Goal: Transaction & Acquisition: Obtain resource

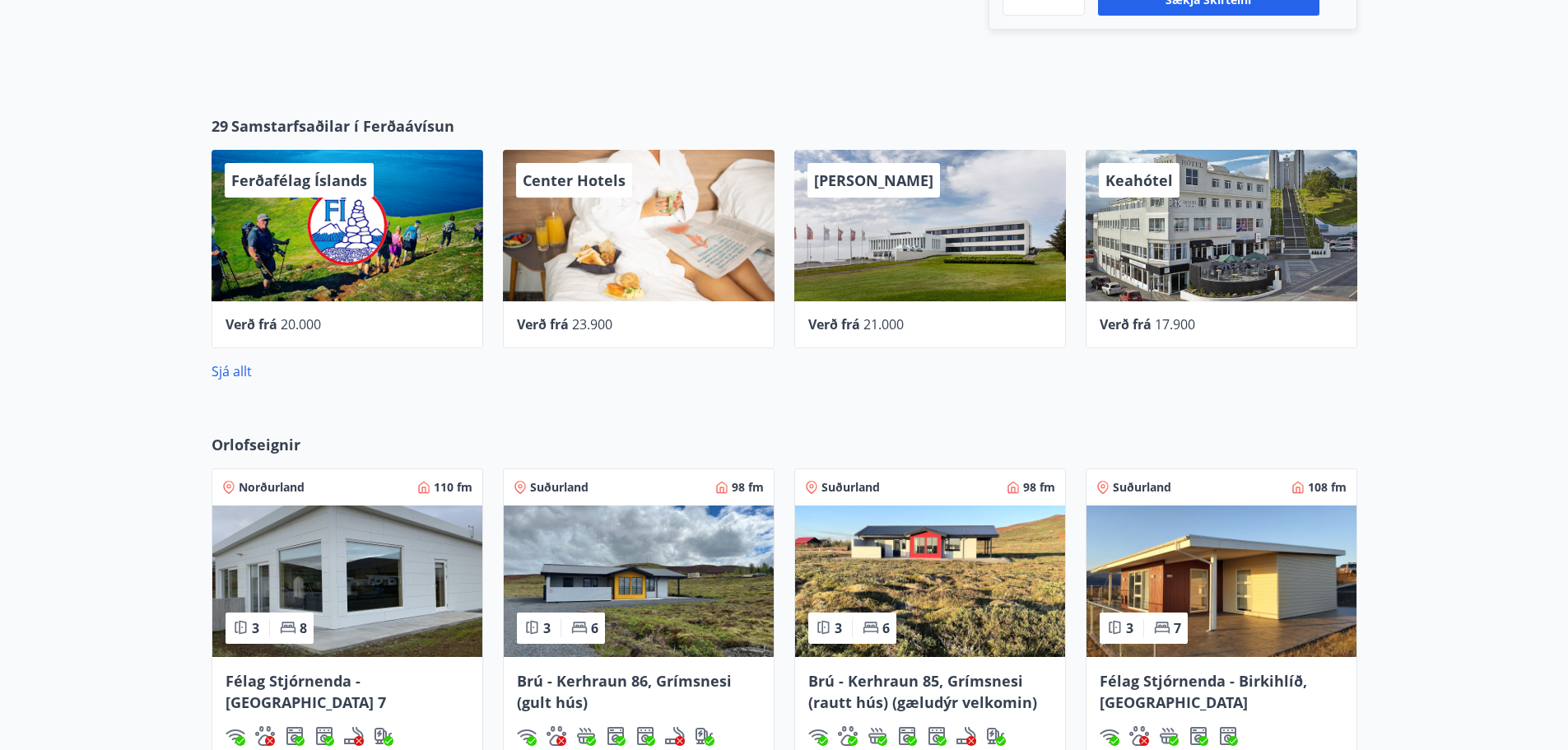
scroll to position [741, 0]
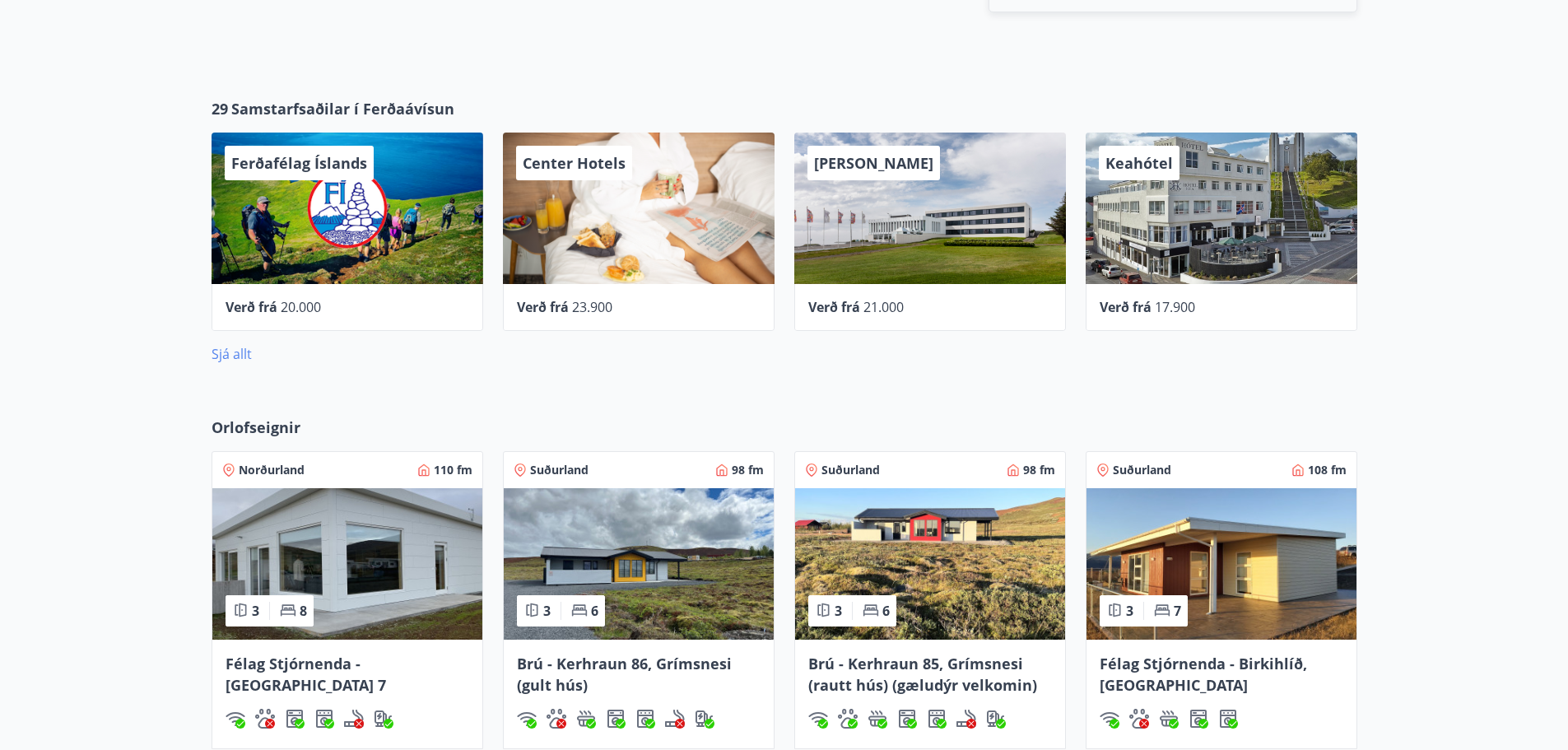
click at [241, 352] on link "Sjá allt" at bounding box center [231, 354] width 40 height 18
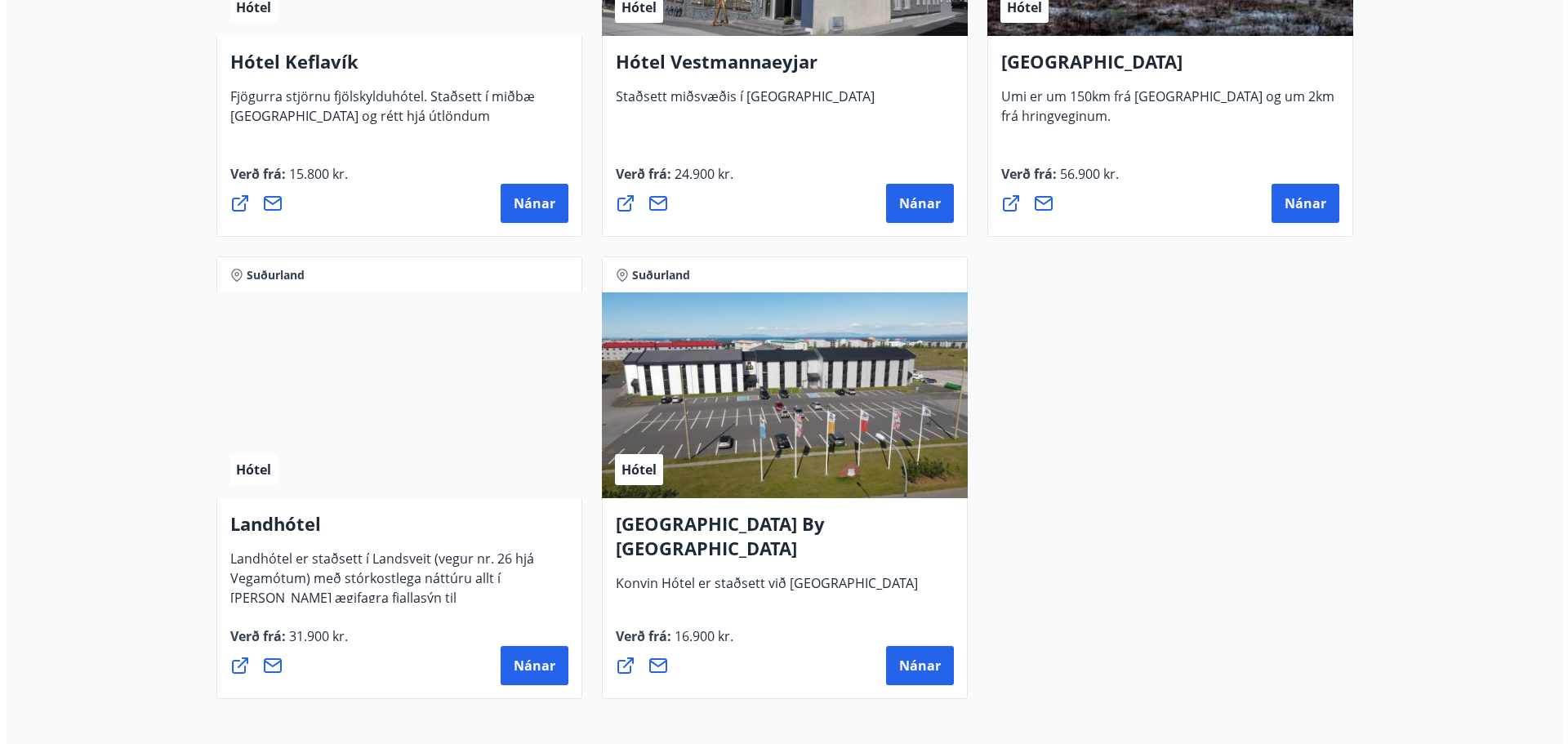
scroll to position [4245, 0]
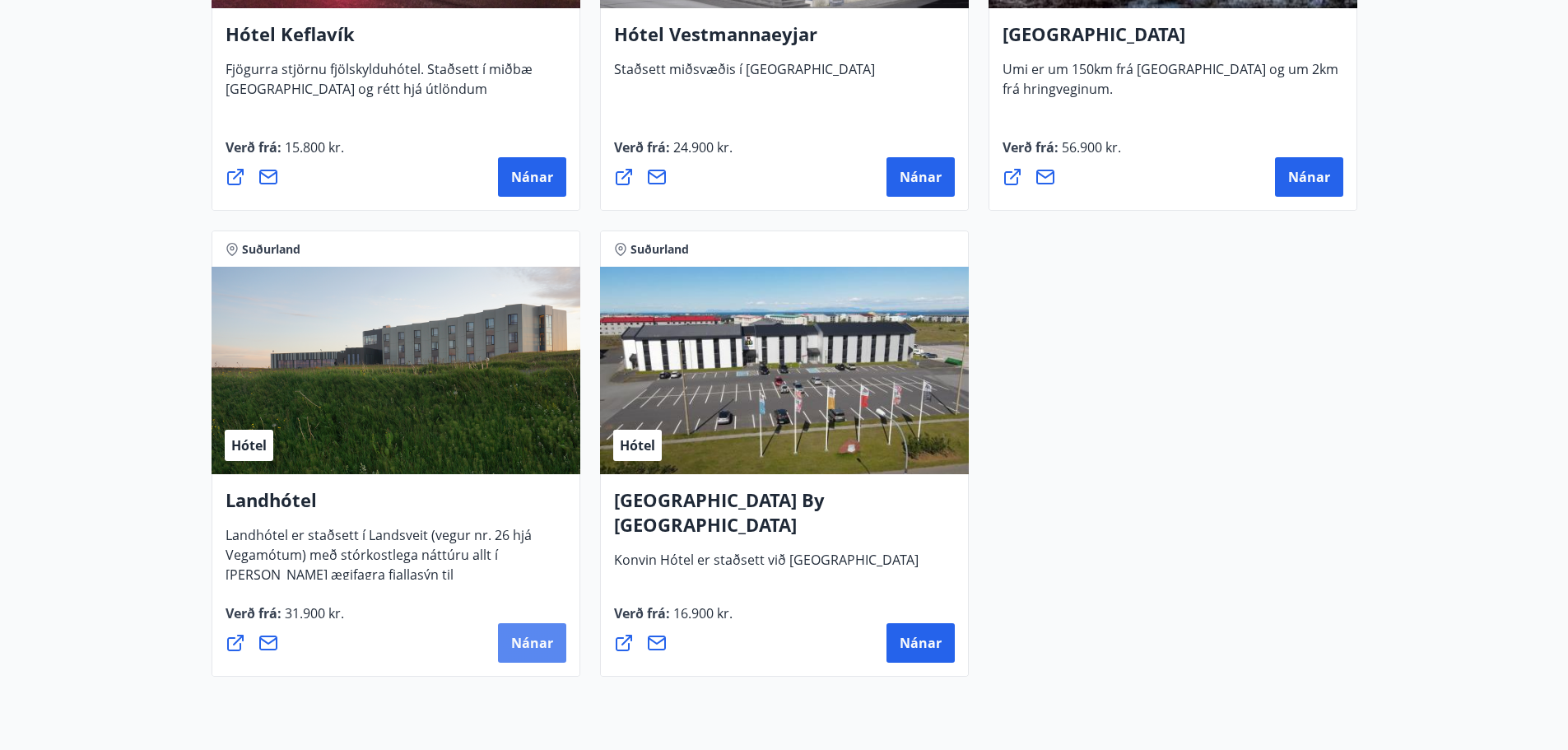
click at [530, 638] on span "Nánar" at bounding box center [532, 643] width 42 height 18
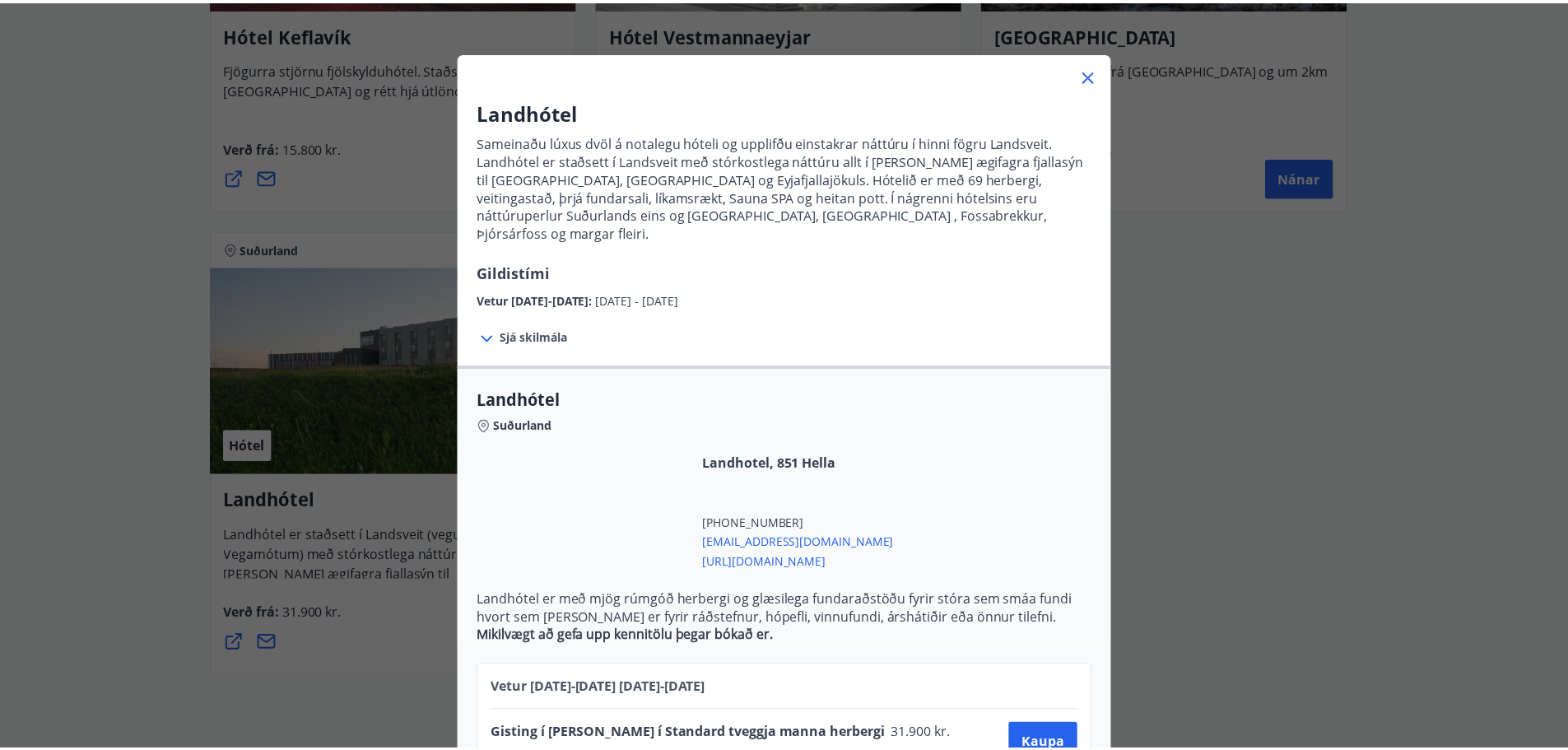
scroll to position [88, 0]
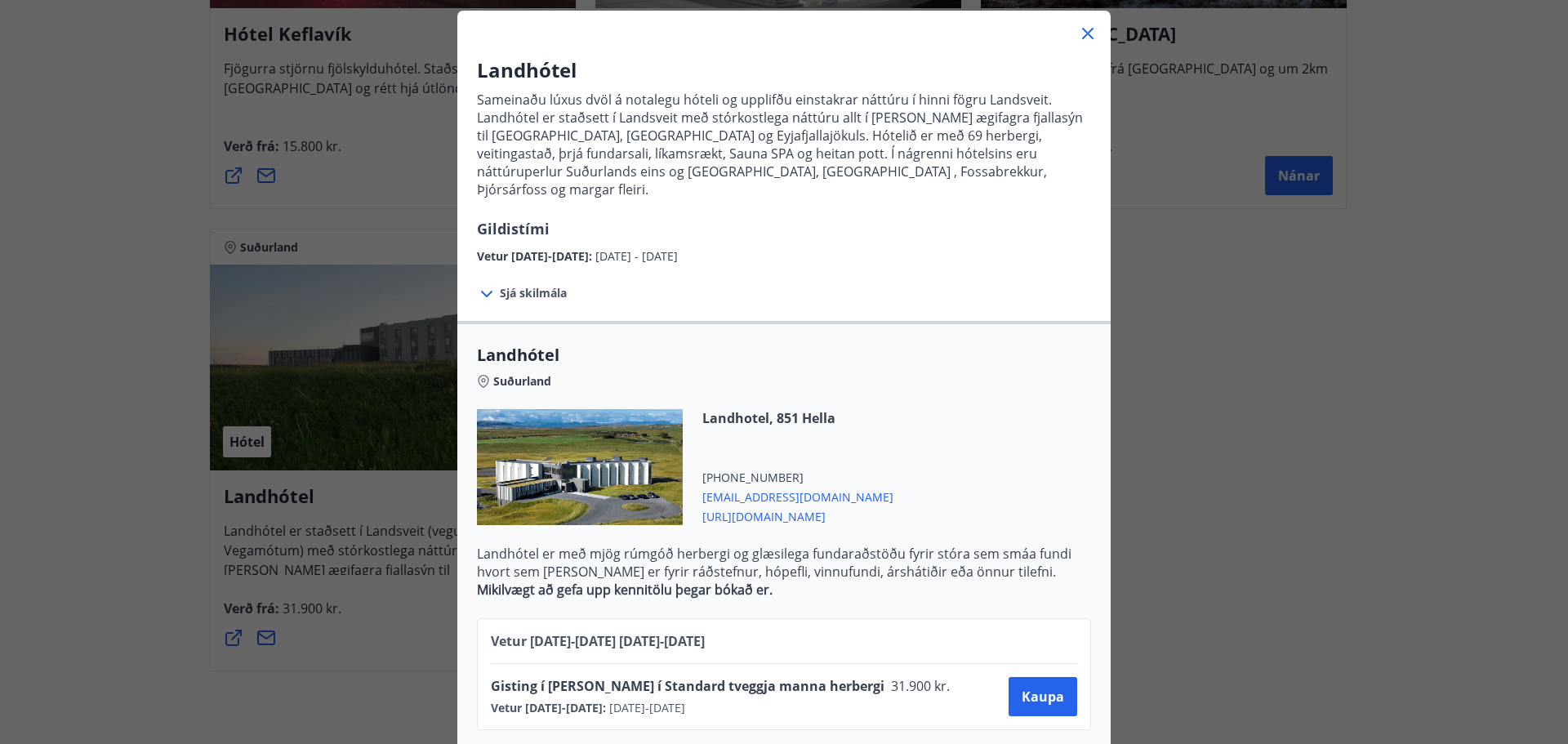
click at [1084, 27] on icon at bounding box center [1088, 34] width 20 height 20
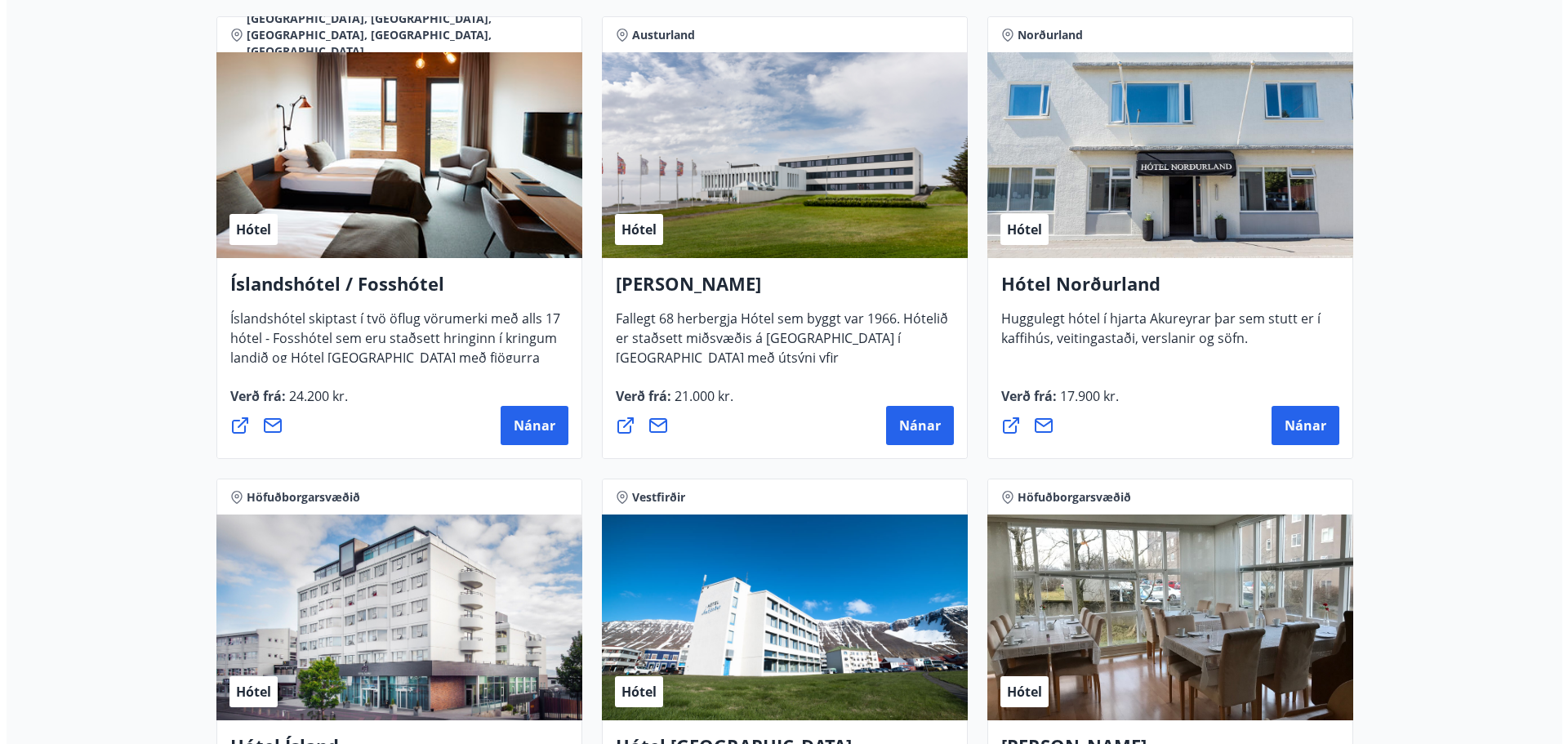
scroll to position [2123, 0]
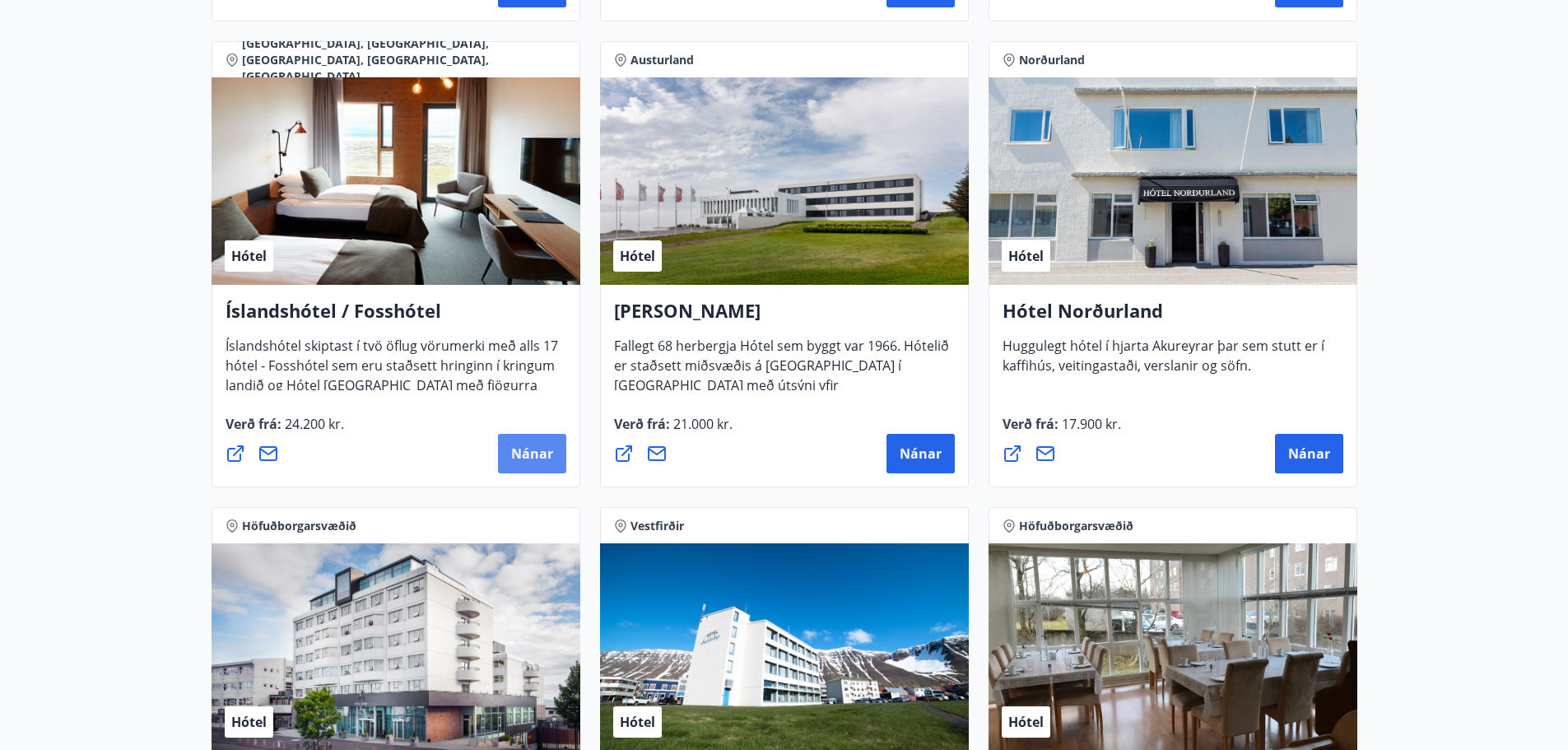
click at [523, 439] on button "Nánar" at bounding box center [532, 453] width 69 height 40
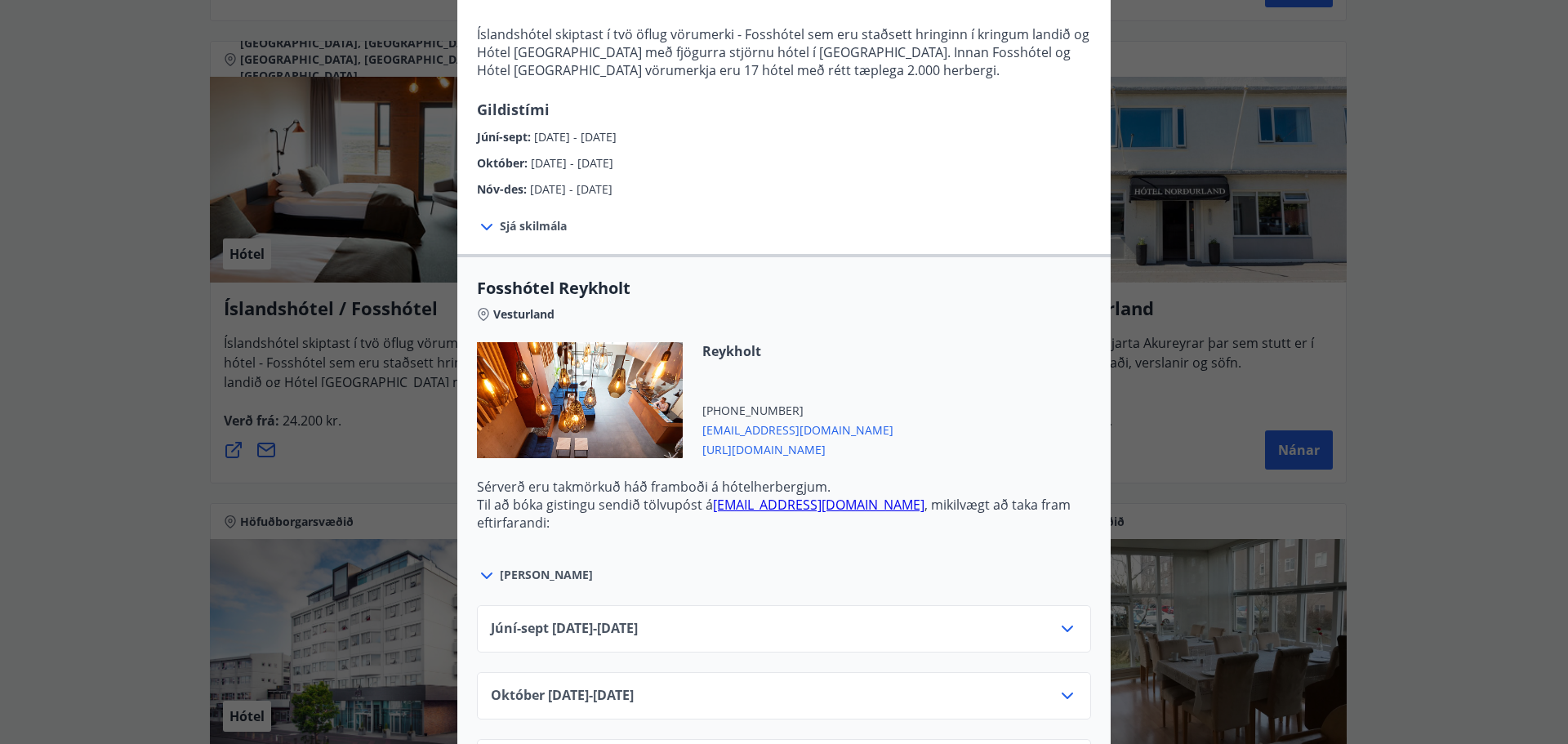
scroll to position [327, 0]
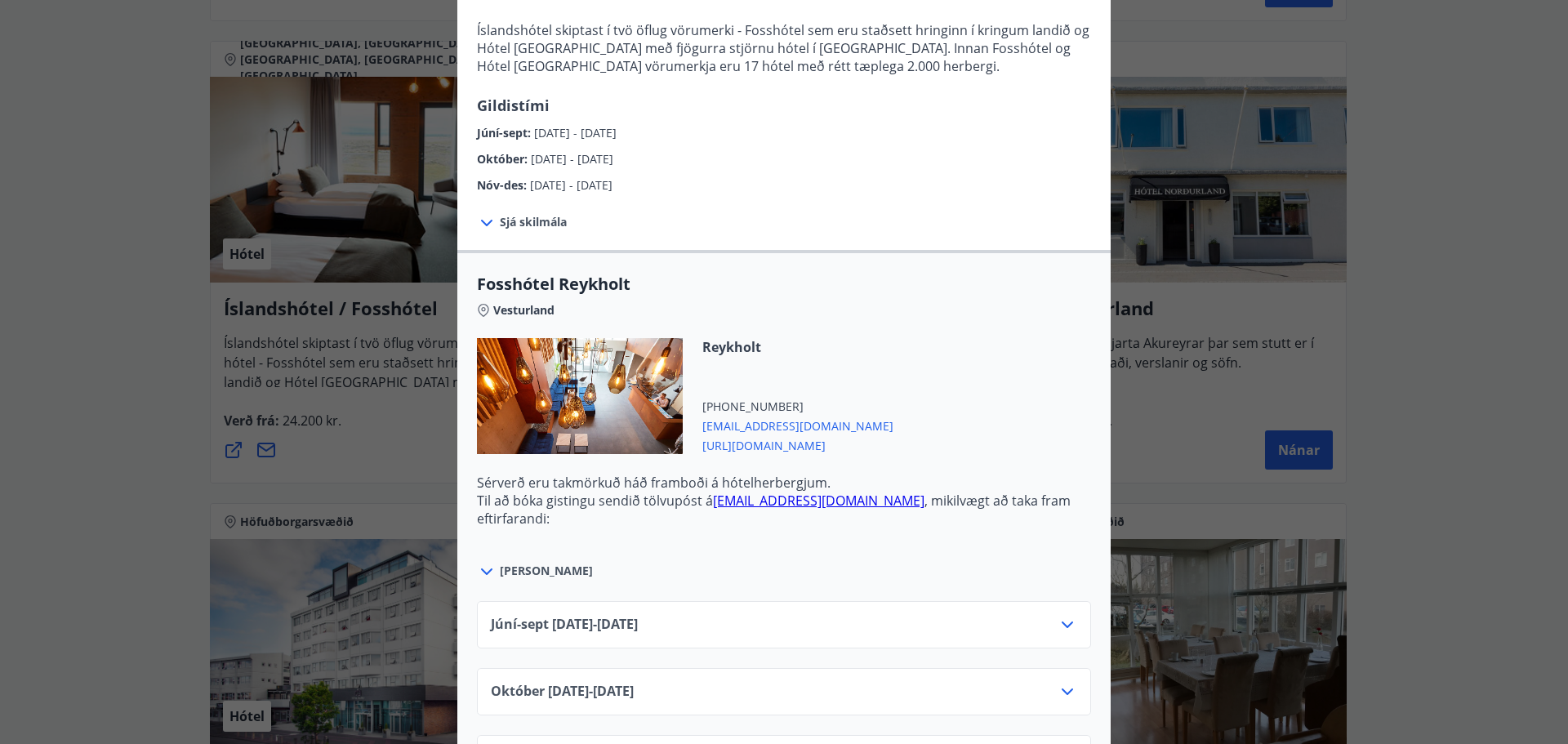
click at [491, 222] on div at bounding box center [489, 222] width 23 height 21
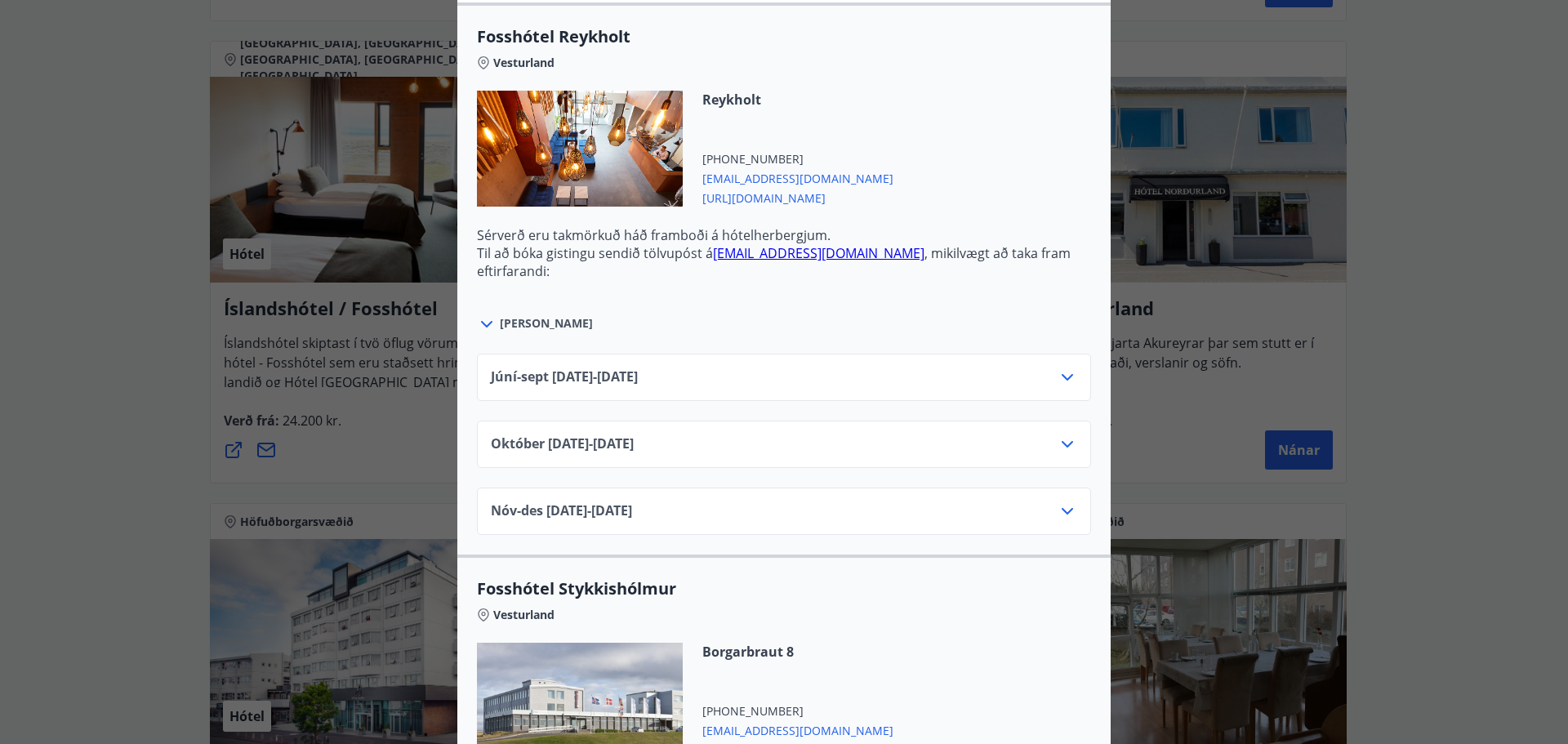
scroll to position [735, 0]
click at [1061, 442] on icon at bounding box center [1067, 443] width 11 height 7
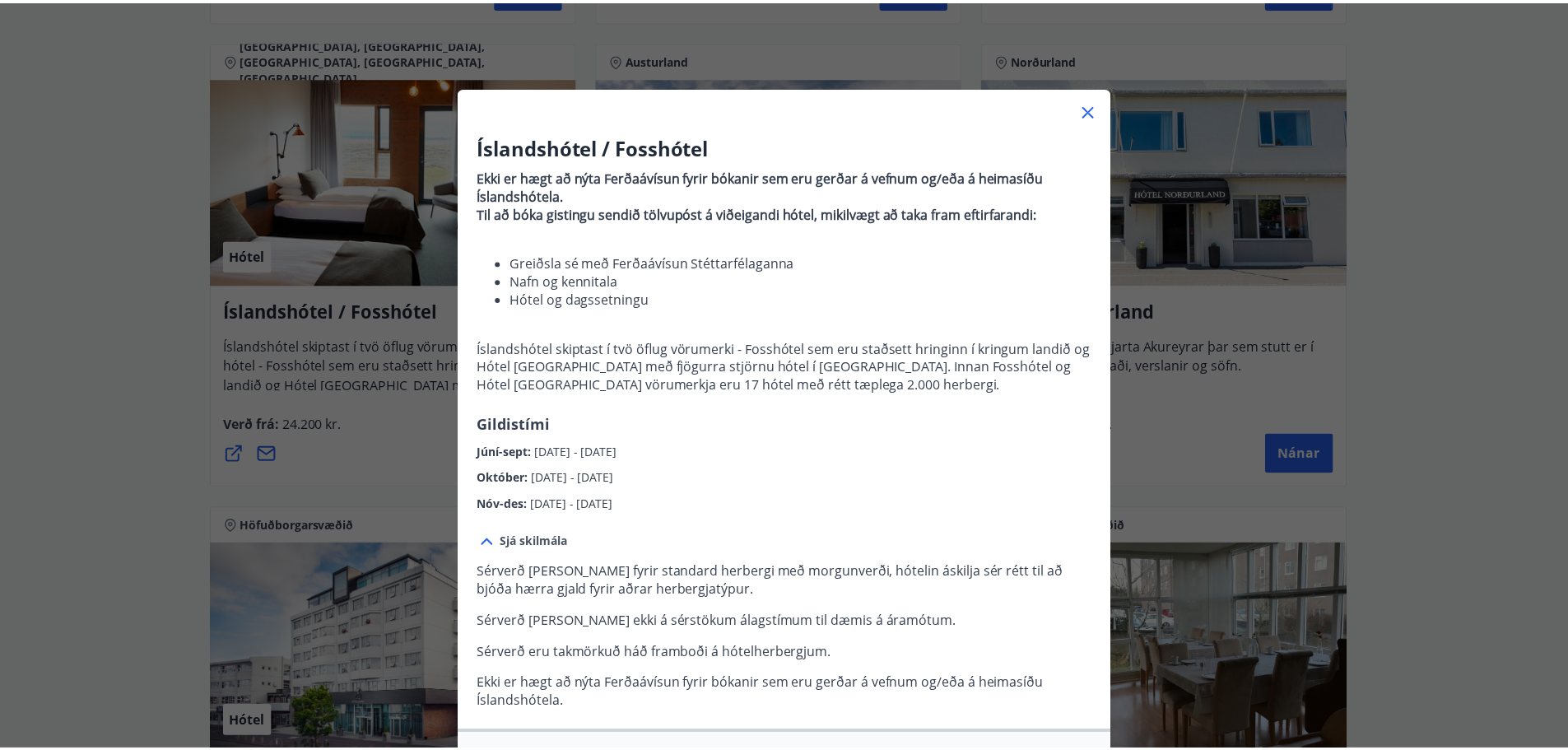
scroll to position [0, 0]
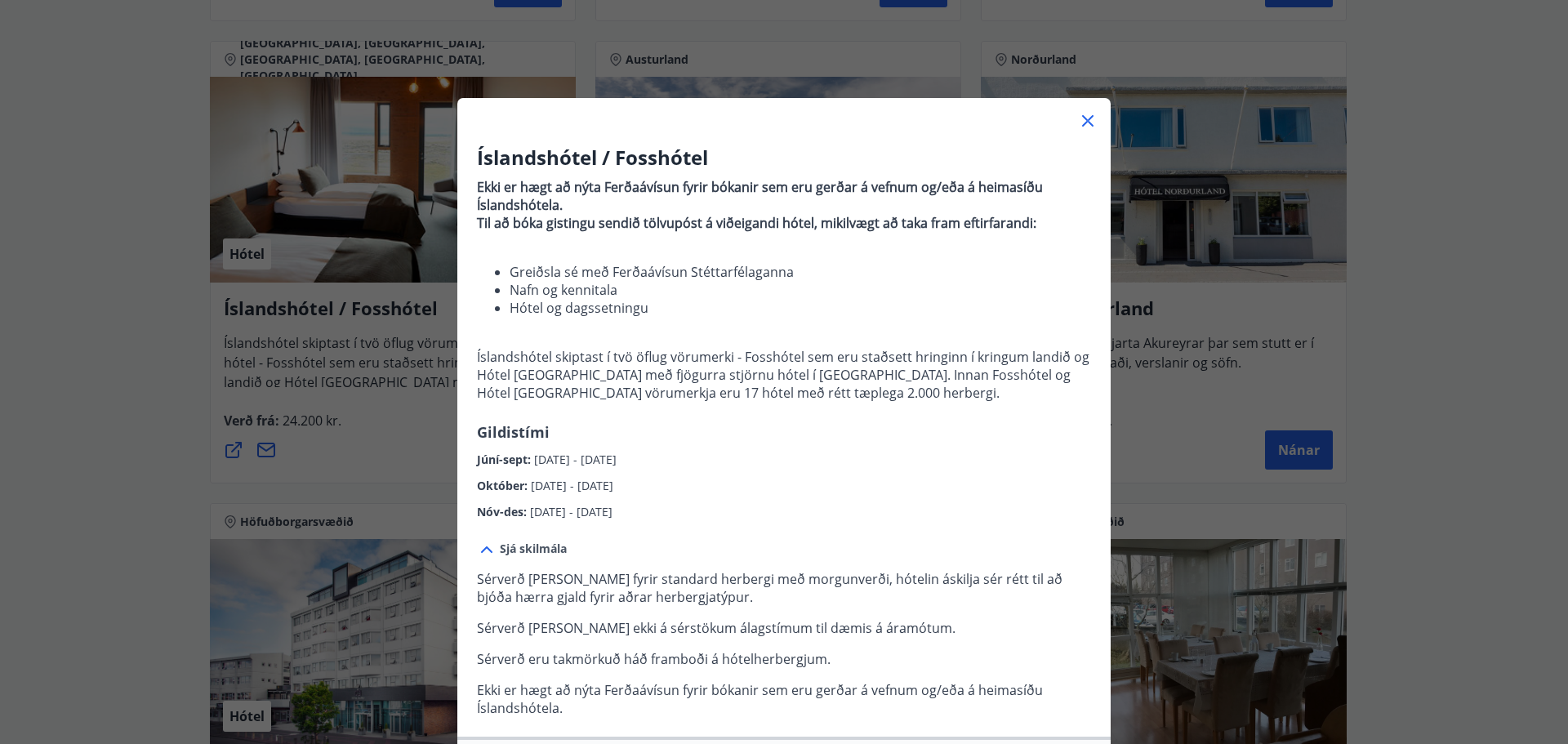
click at [1081, 117] on icon at bounding box center [1088, 121] width 20 height 20
